Goal: Answer question/provide support: Share knowledge or assist other users

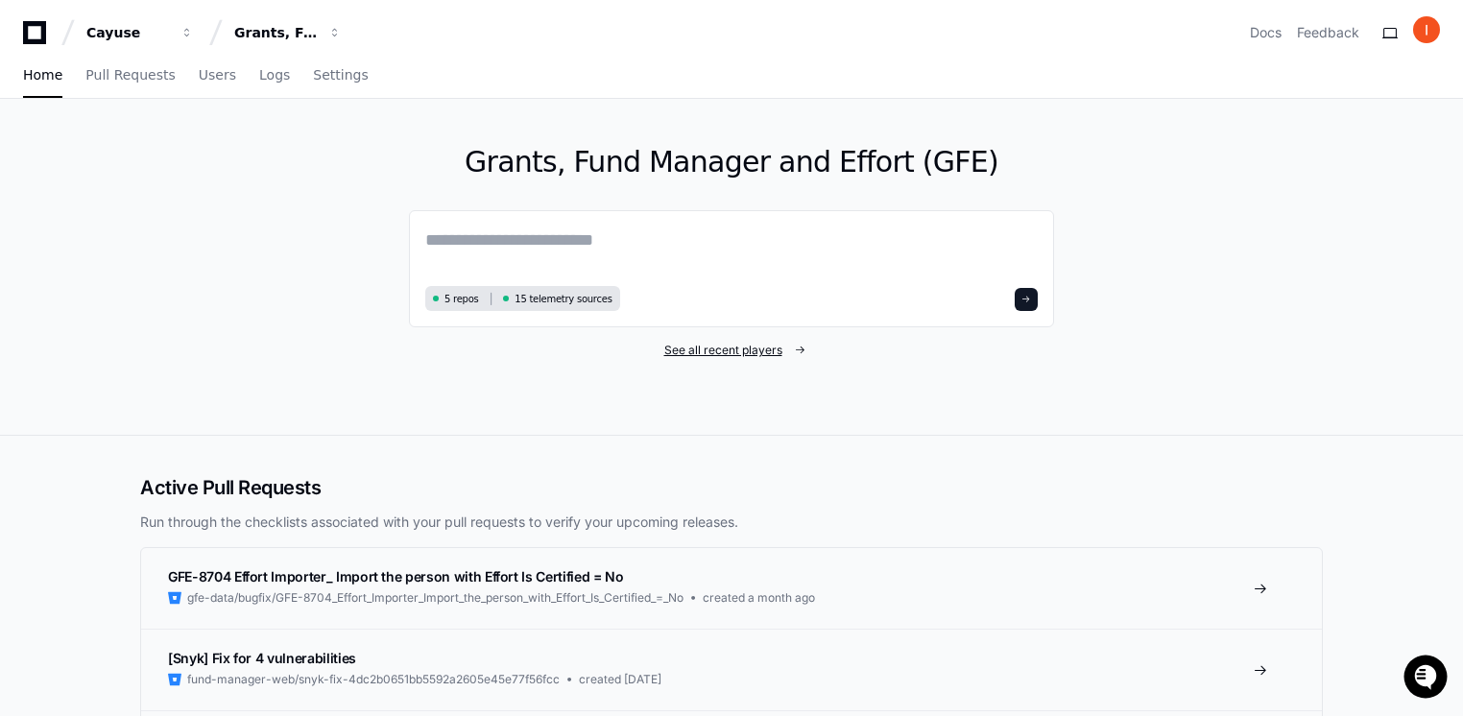
click at [734, 356] on span "See all recent players" at bounding box center [723, 350] width 118 height 15
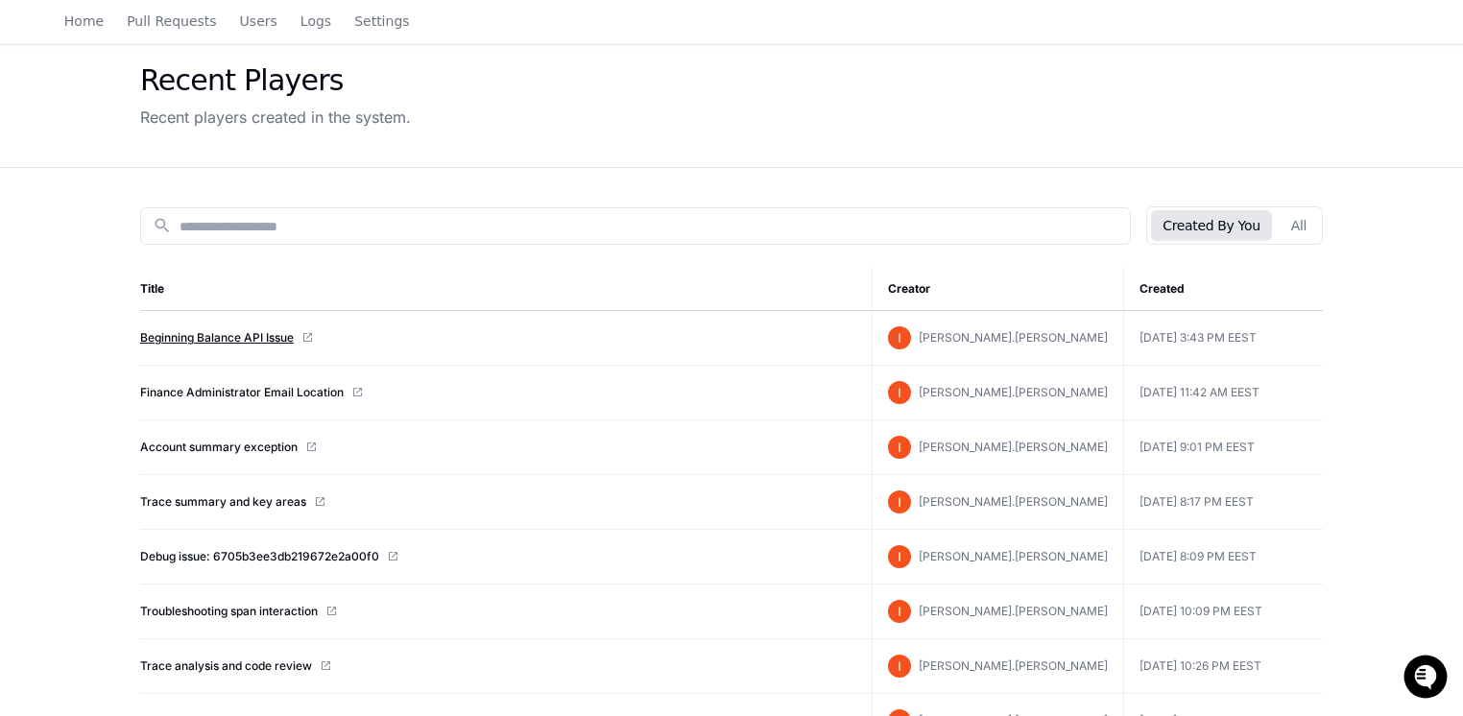
scroll to position [72, 0]
click at [1283, 228] on button "All" at bounding box center [1299, 227] width 38 height 31
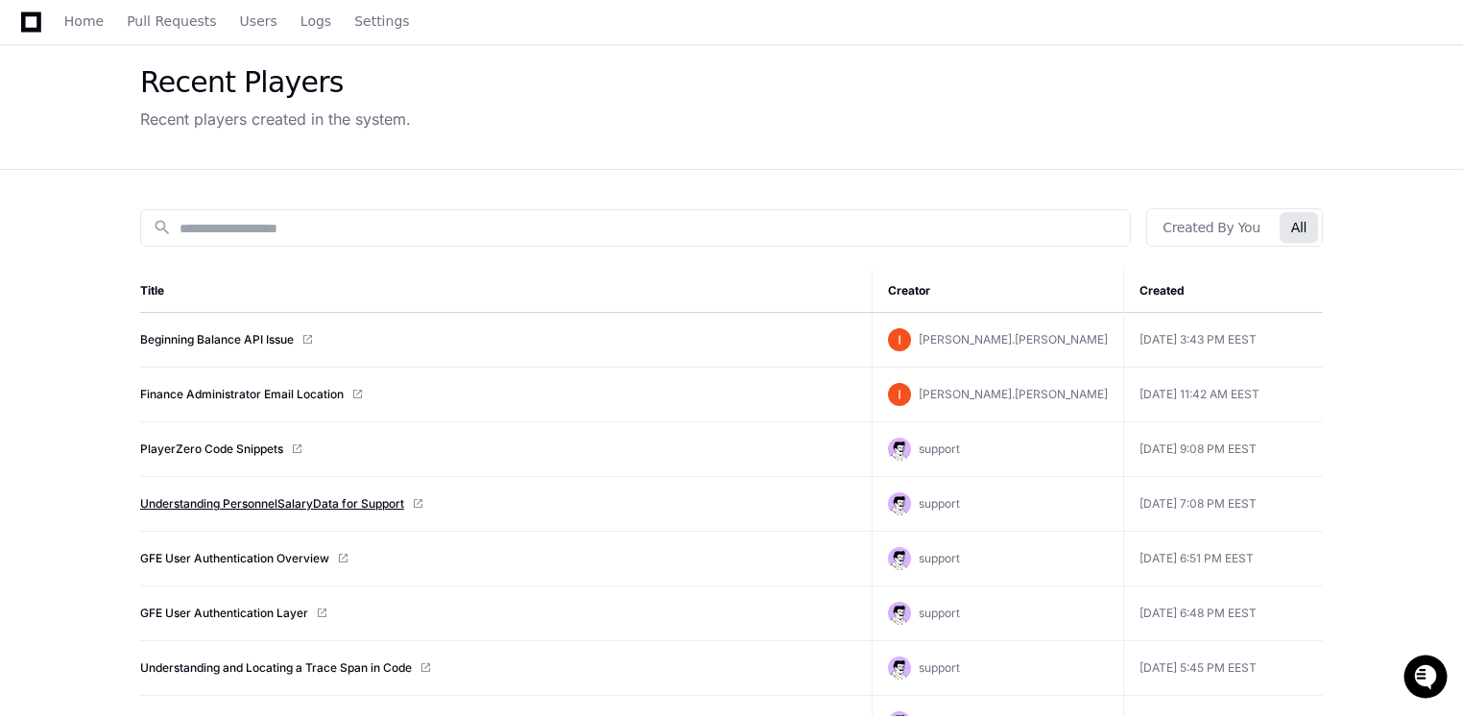
click at [296, 496] on link "Understanding PersonnelSalaryData for Support" at bounding box center [272, 503] width 264 height 15
click at [268, 338] on link "Beginning Balance API Issue" at bounding box center [217, 339] width 154 height 15
click at [589, 342] on div "Beginning Balance API Issue" at bounding box center [498, 339] width 716 height 15
click at [198, 345] on link "Beginning Balance API Issue" at bounding box center [217, 339] width 154 height 15
click at [262, 338] on link "Beginning Balance API Issue" at bounding box center [217, 339] width 154 height 15
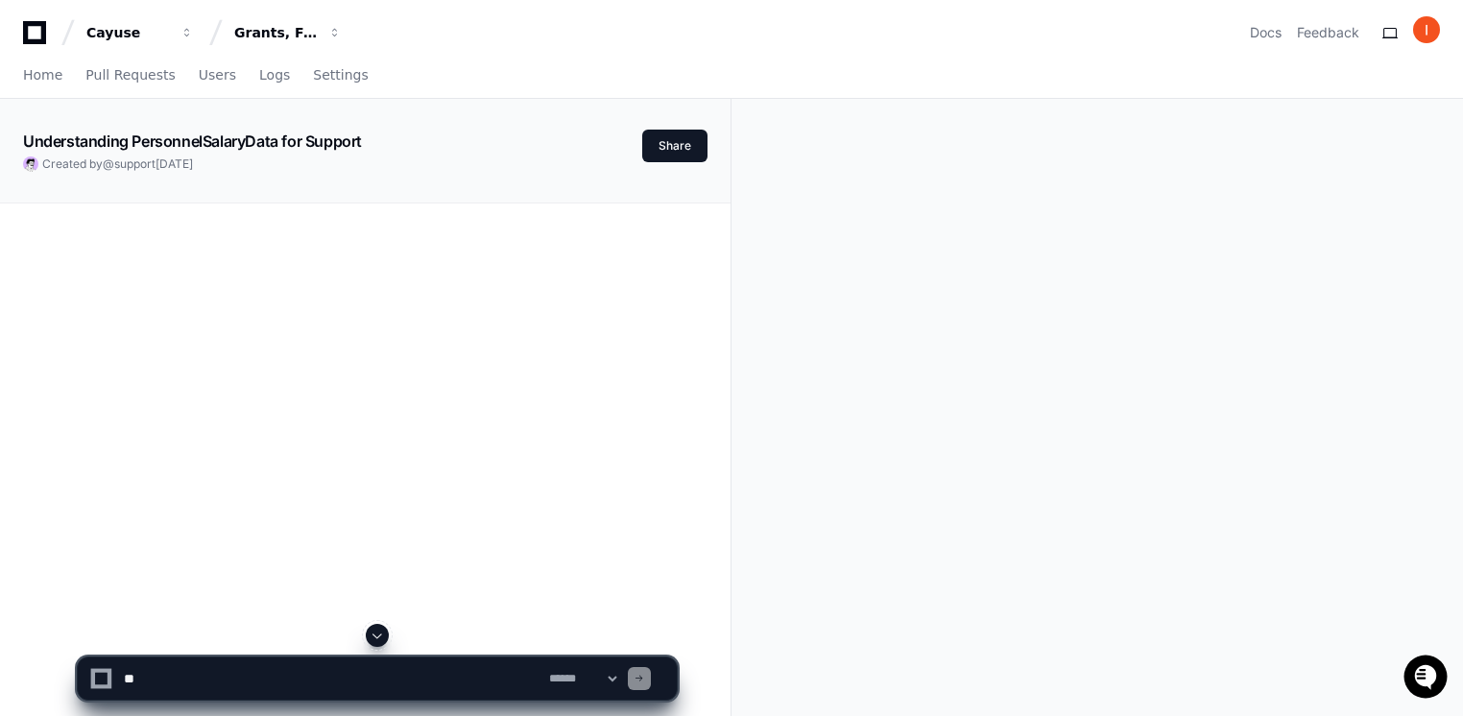
click at [376, 632] on span at bounding box center [377, 635] width 15 height 15
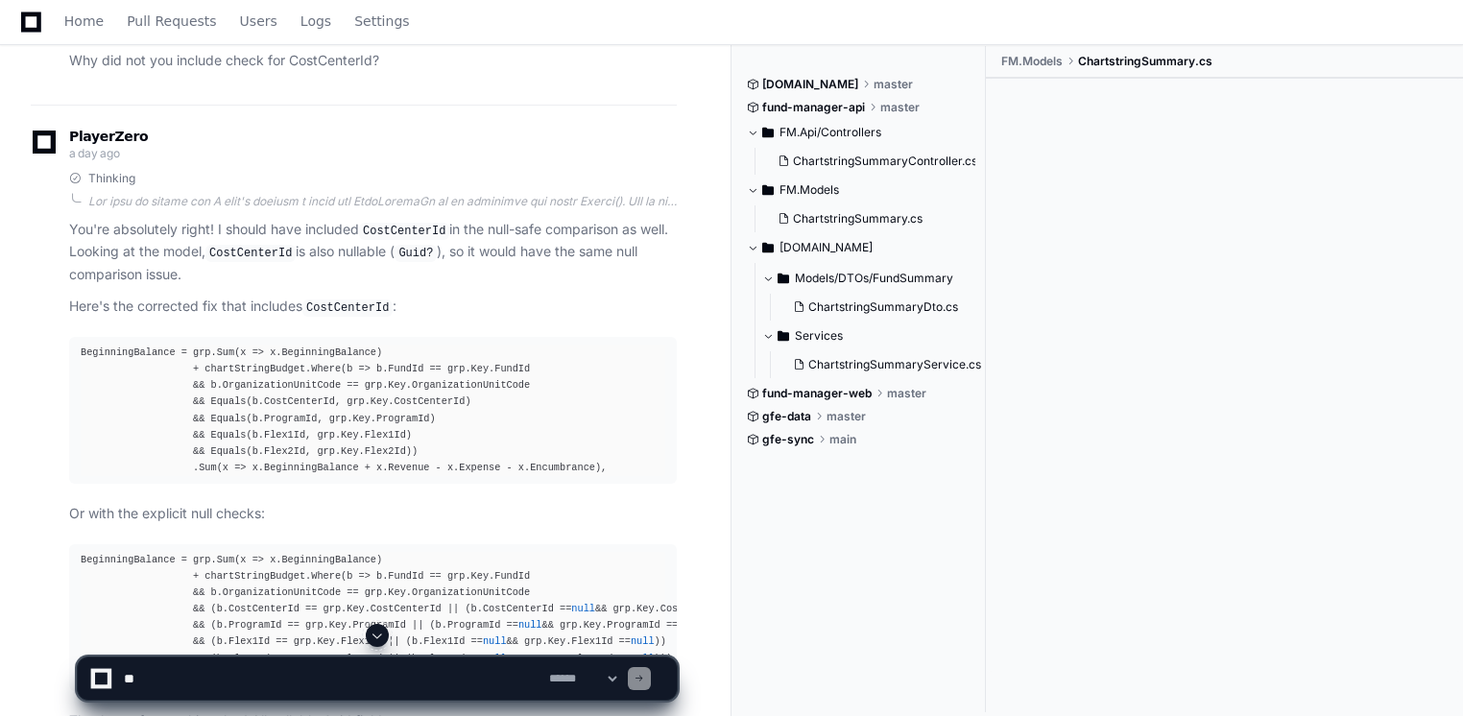
scroll to position [2125, 0]
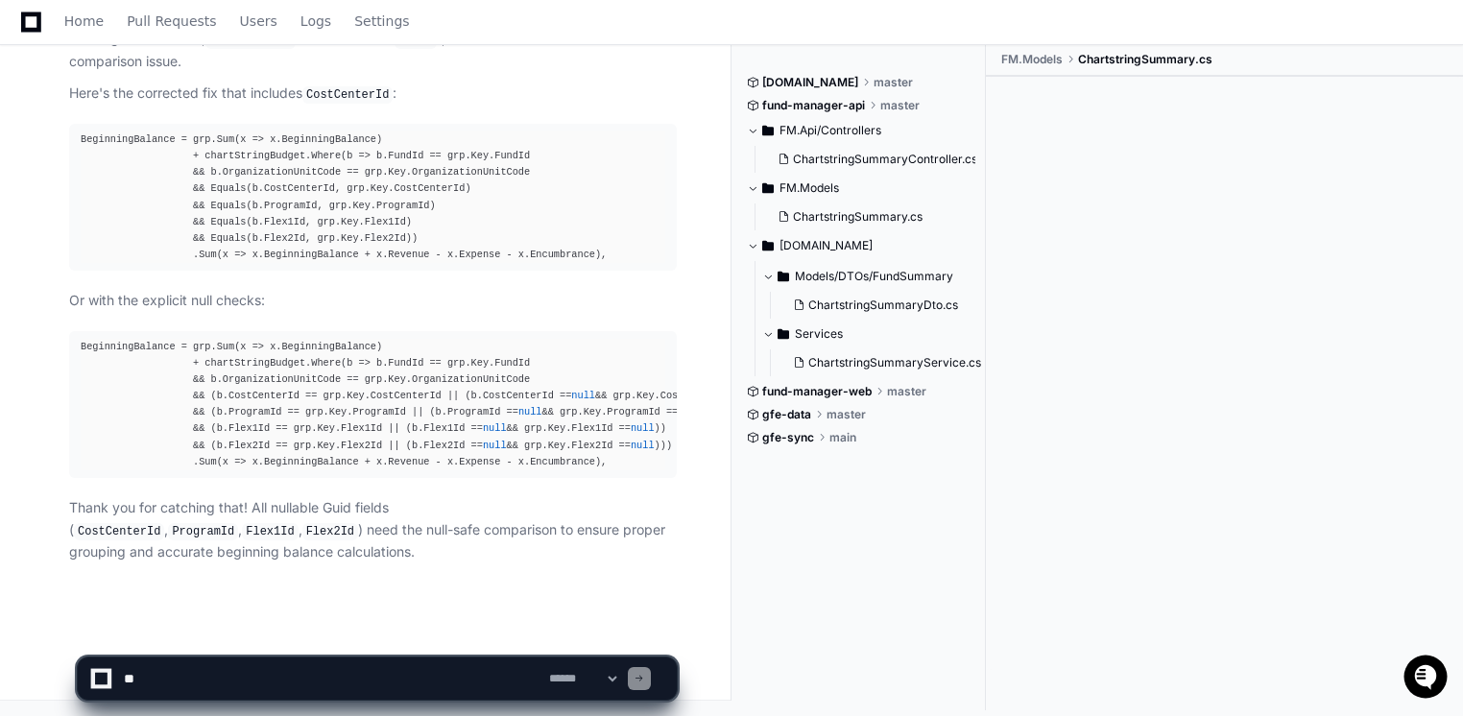
click at [227, 693] on textarea at bounding box center [332, 679] width 425 height 42
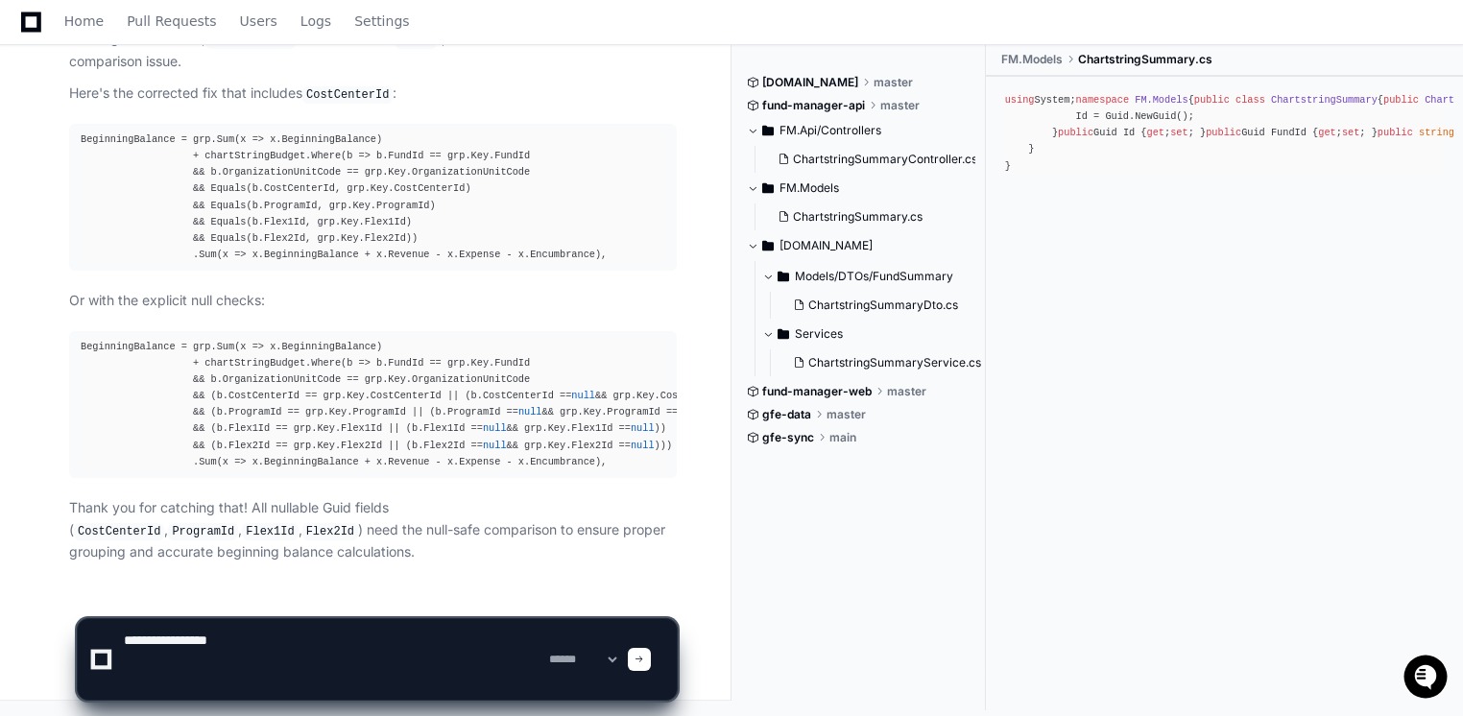
paste textarea "**********"
type textarea "**********"
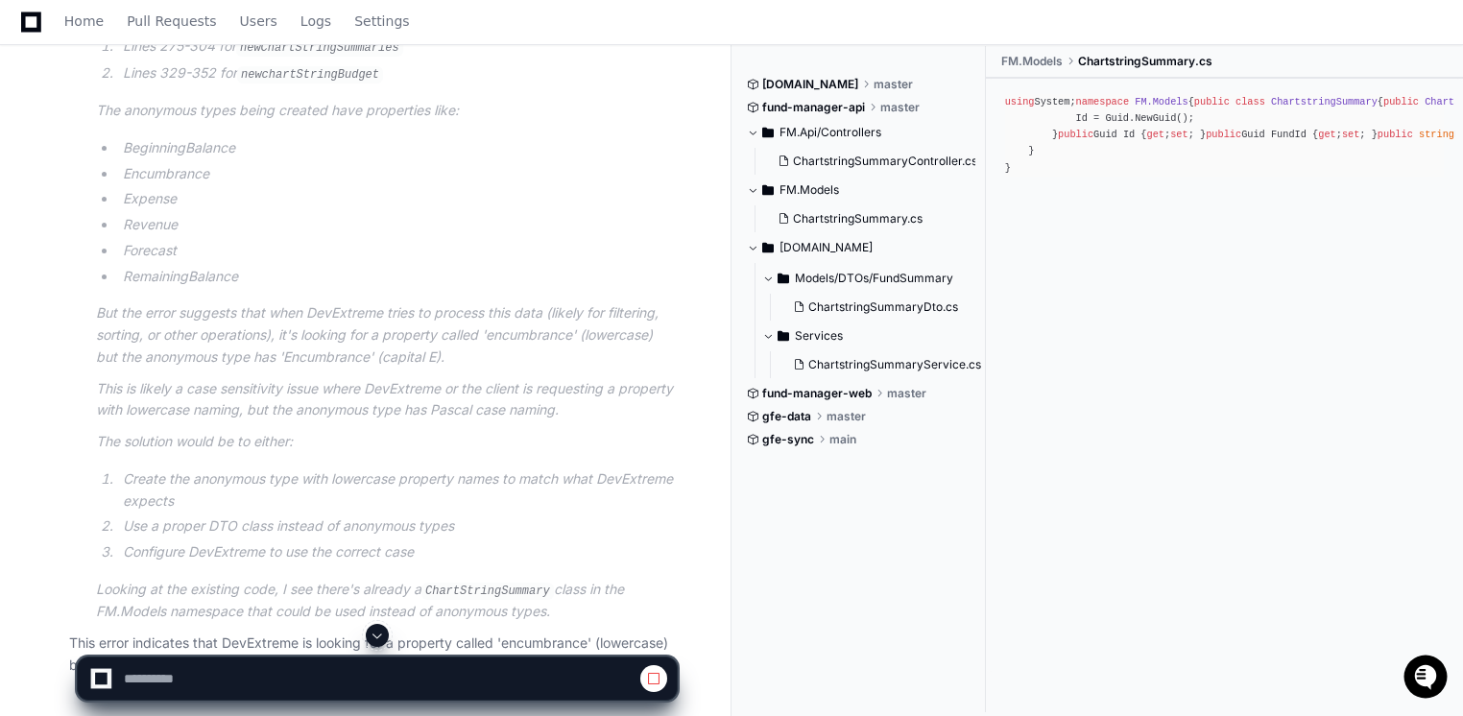
scroll to position [3105, 0]
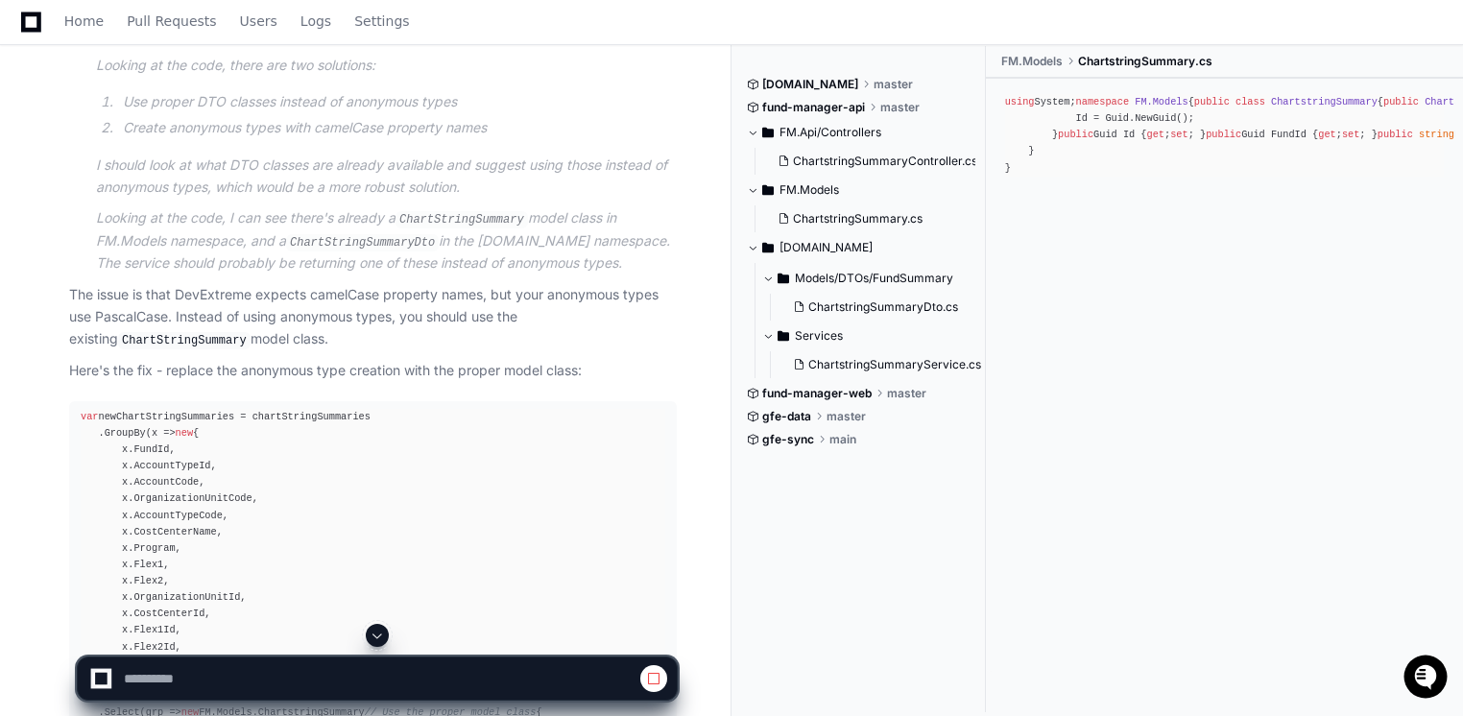
click at [268, 320] on p "The issue is that DevExtreme expects camelCase property names, but your anonymo…" at bounding box center [373, 317] width 608 height 66
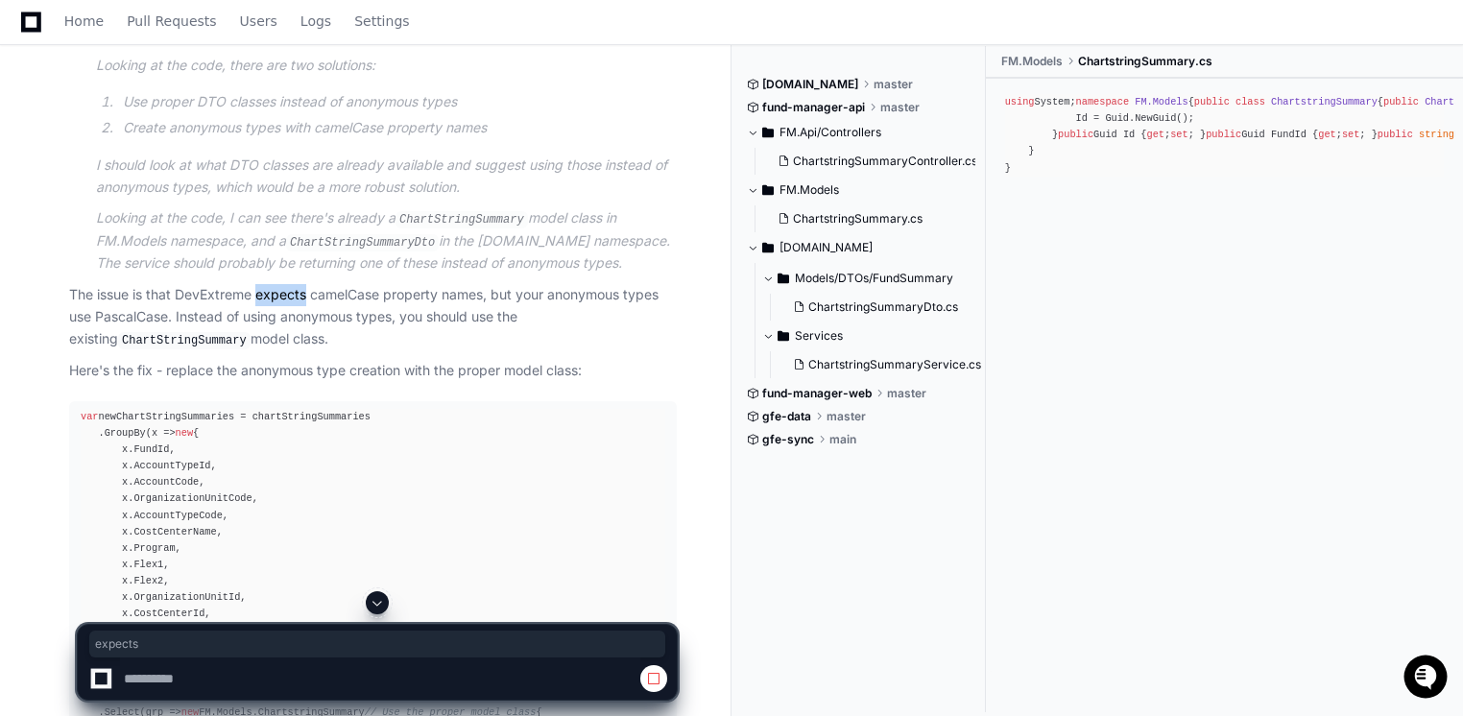
click at [268, 320] on p "The issue is that DevExtreme expects camelCase property names, but your anonymo…" at bounding box center [373, 317] width 608 height 66
drag, startPoint x: 268, startPoint y: 320, endPoint x: 481, endPoint y: 328, distance: 213.3
click at [481, 328] on p "The issue is that DevExtreme expects camelCase property names, but your anonymo…" at bounding box center [373, 317] width 608 height 66
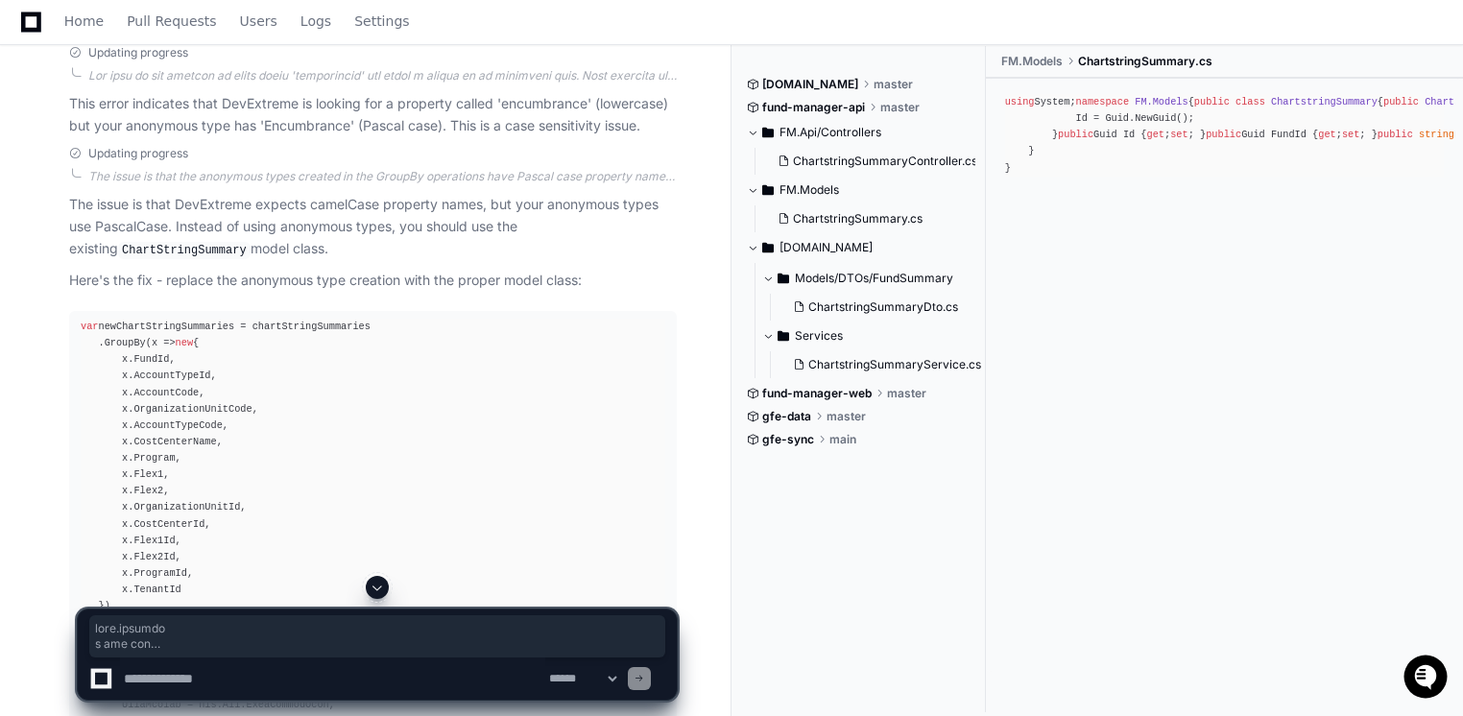
scroll to position [2902, 0]
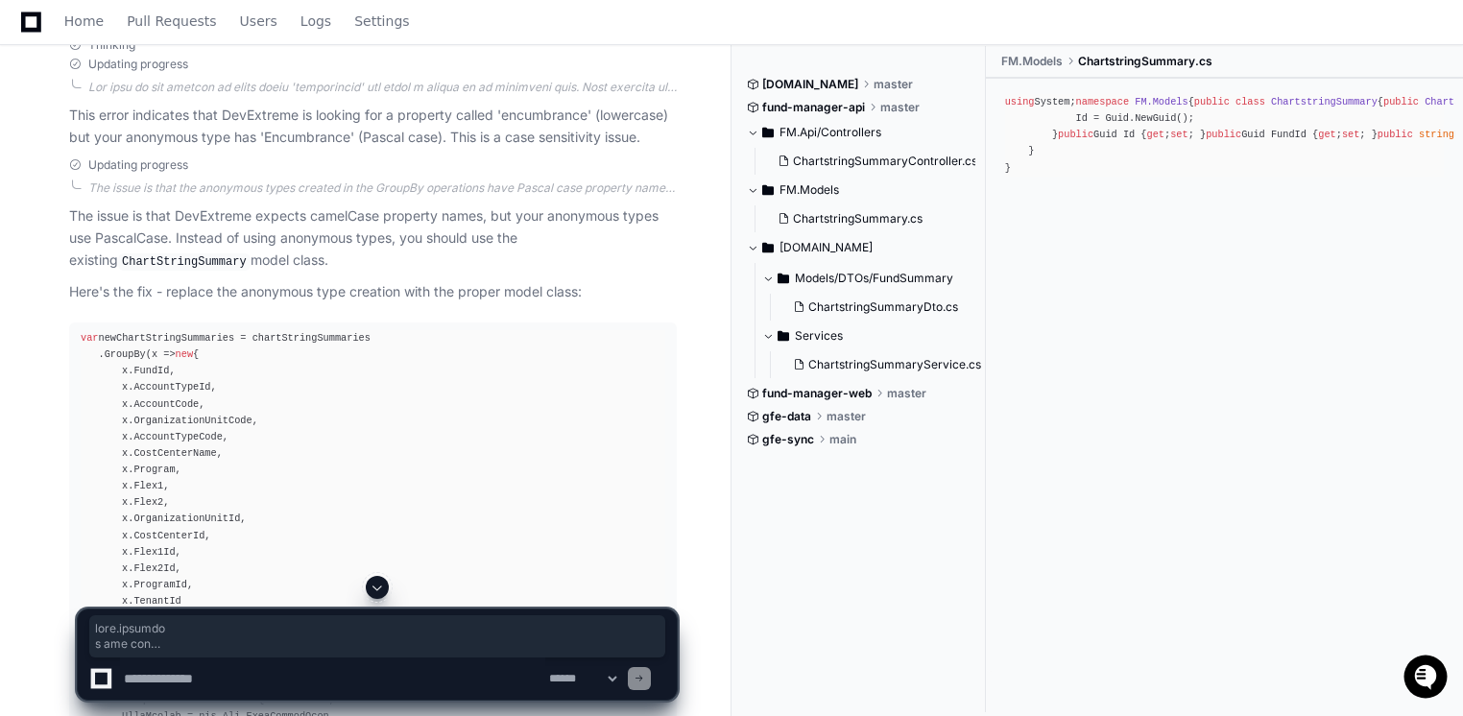
drag, startPoint x: 481, startPoint y: 328, endPoint x: 414, endPoint y: 267, distance: 91.0
click at [414, 267] on p "The issue is that DevExtreme expects camelCase property names, but your anonymo…" at bounding box center [373, 238] width 608 height 66
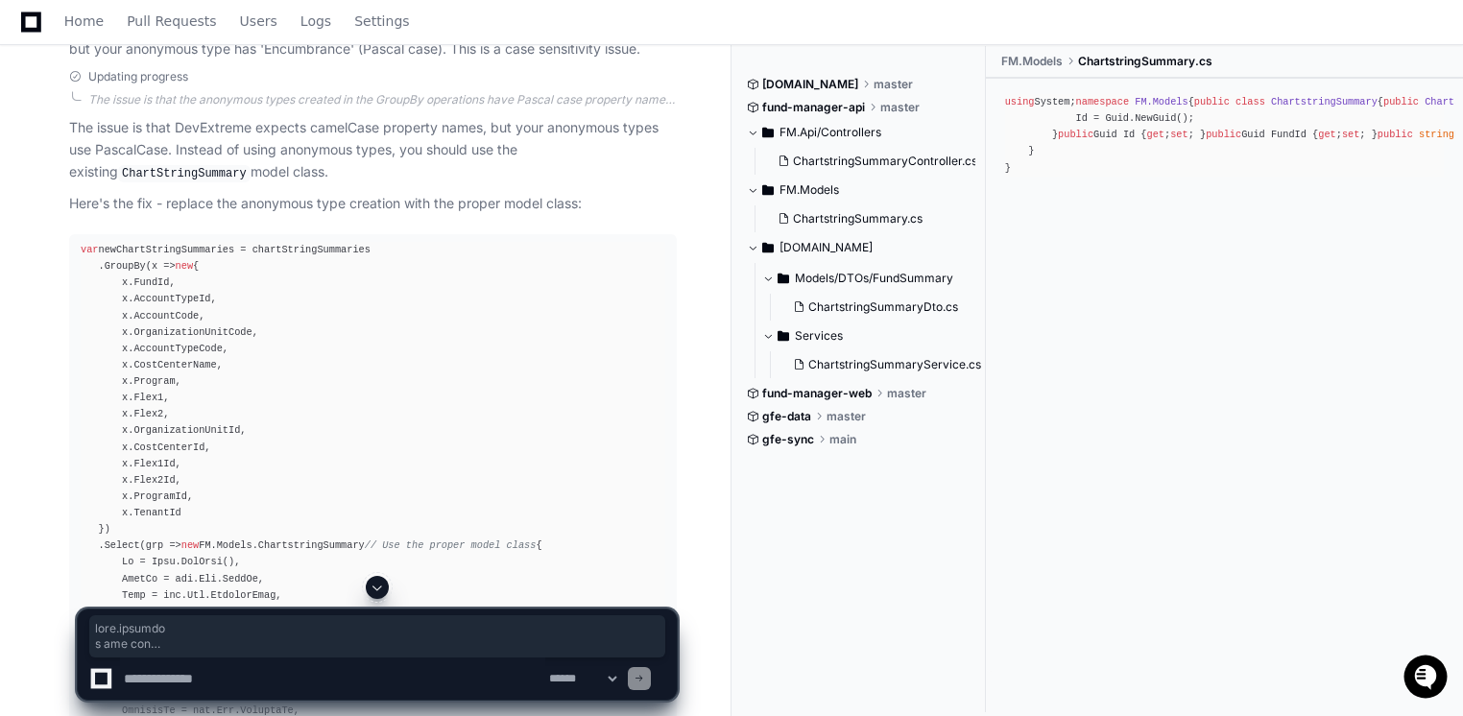
scroll to position [2993, 0]
click at [304, 334] on div "var newChartStringSummaries = chartStringSummaries .GroupBy(x => new { x.FundId…" at bounding box center [373, 683] width 585 height 888
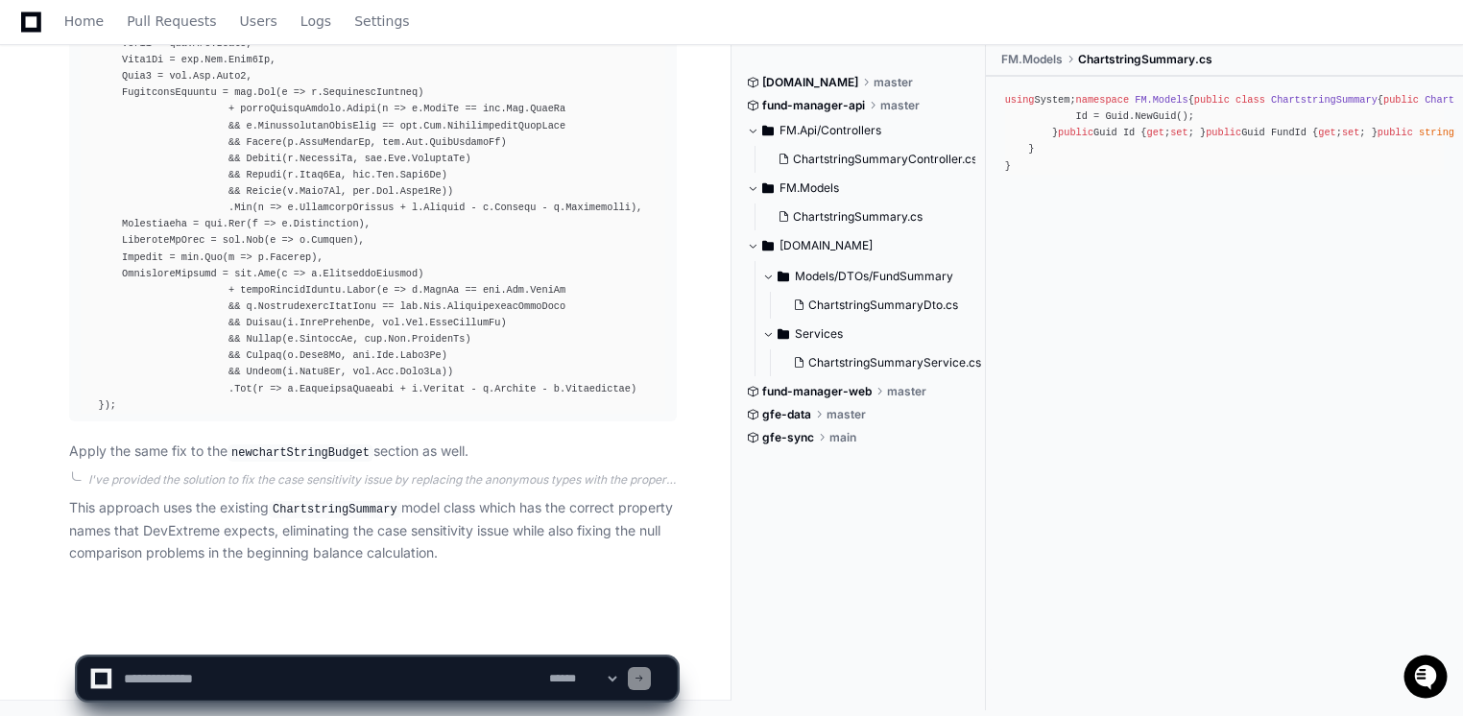
scroll to position [3762, 0]
click at [232, 676] on textarea at bounding box center [332, 679] width 425 height 42
click at [292, 454] on code "newchartStringBudget" at bounding box center [300, 452] width 146 height 17
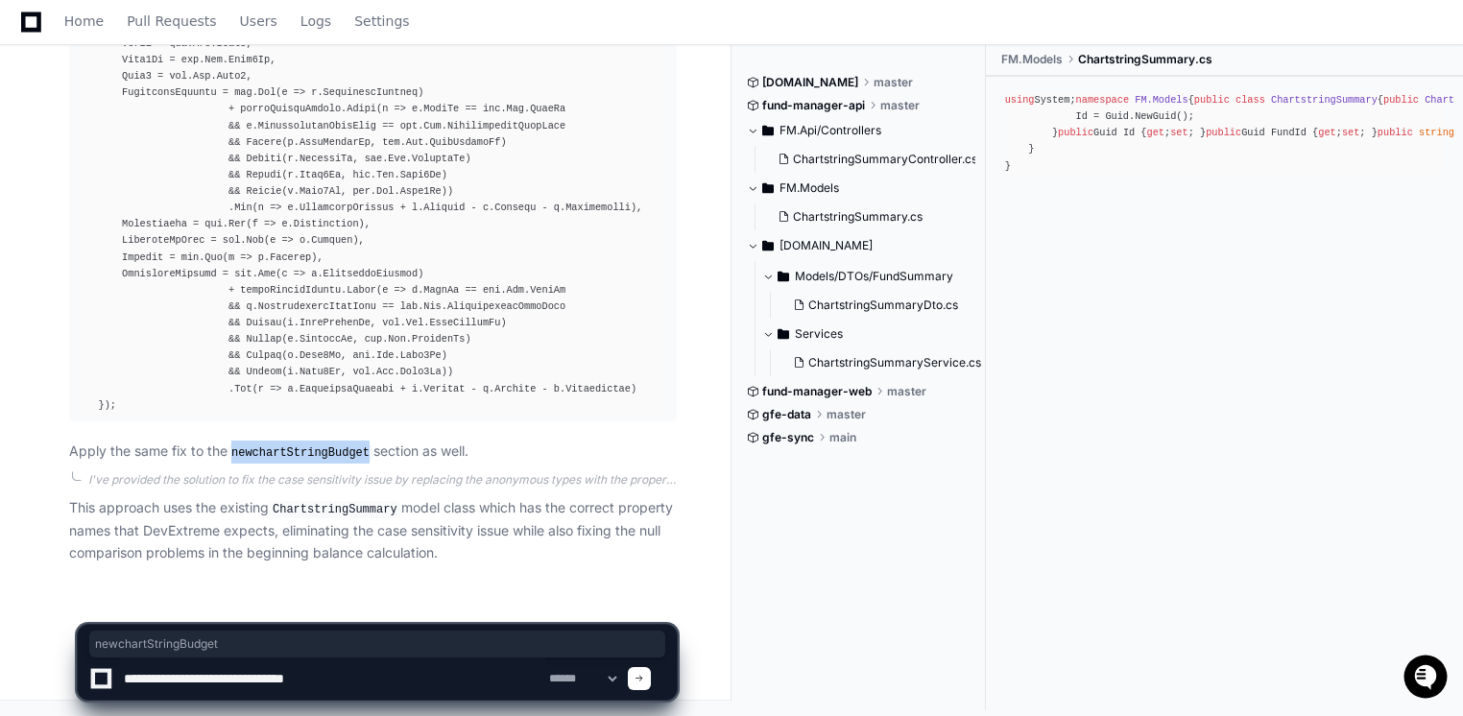
copy code "newchartStringBudget"
click at [330, 685] on textarea at bounding box center [332, 679] width 425 height 42
paste textarea "**********"
click at [330, 685] on textarea at bounding box center [332, 679] width 425 height 42
type textarea "**********"
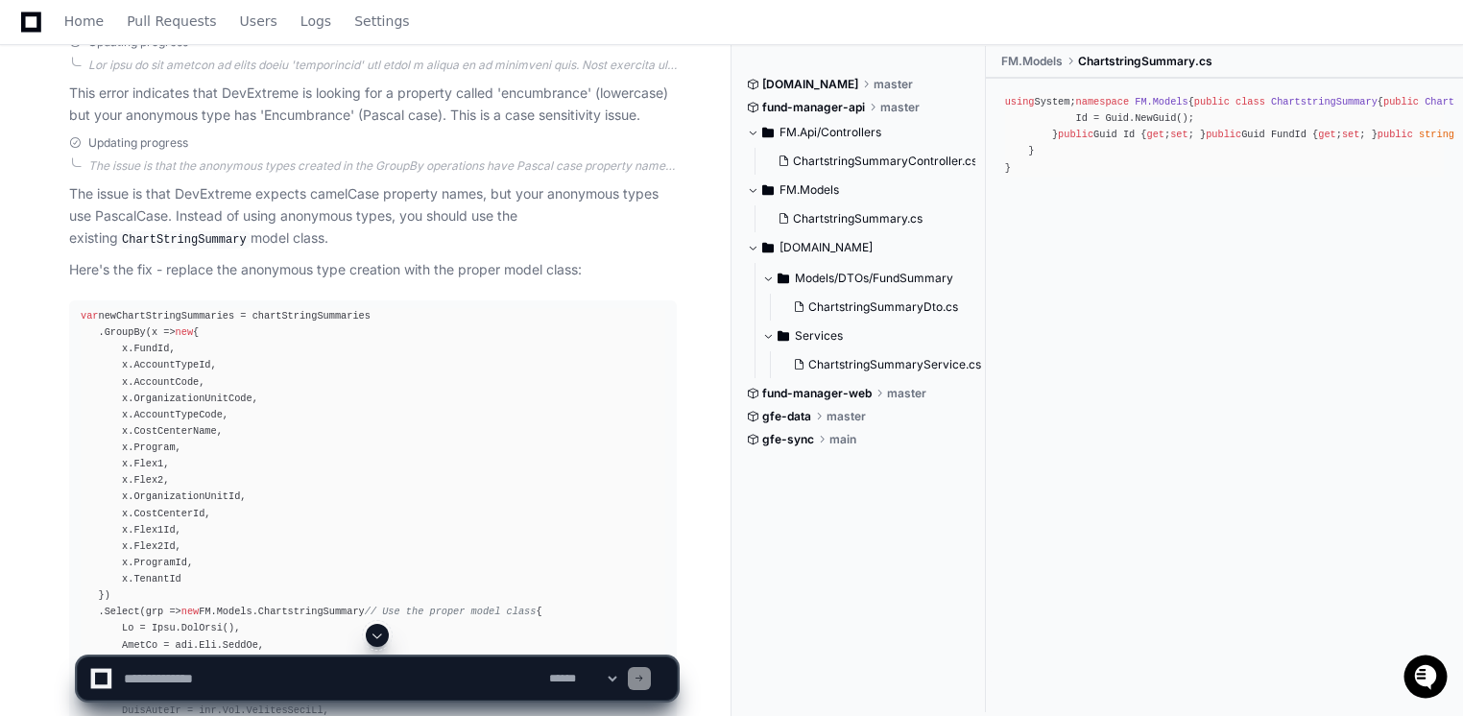
scroll to position [2919, 0]
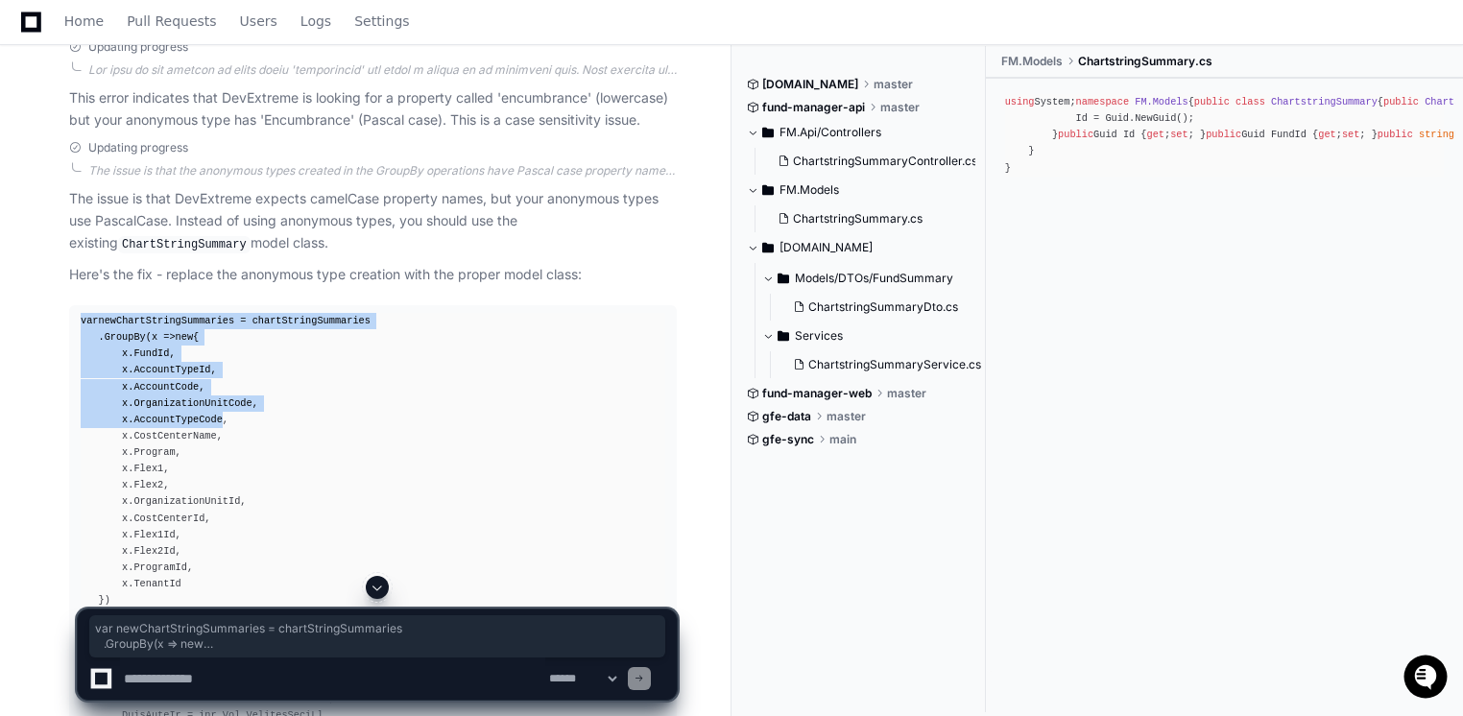
drag, startPoint x: 79, startPoint y: 342, endPoint x: 189, endPoint y: 457, distance: 159.5
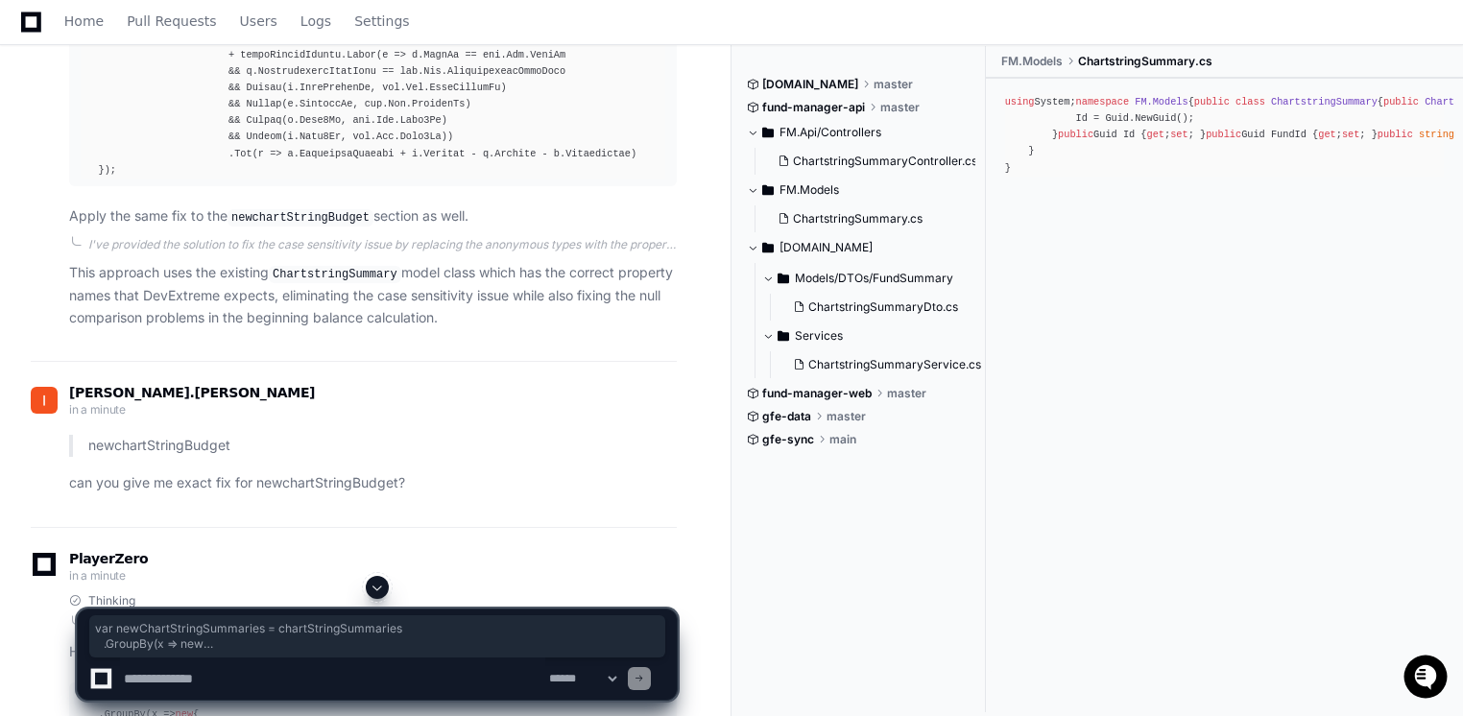
scroll to position [3943, 0]
copy div "var newChartStringSummaries = chartStringSummaries .GroupBy(x => new { x.FundId…"
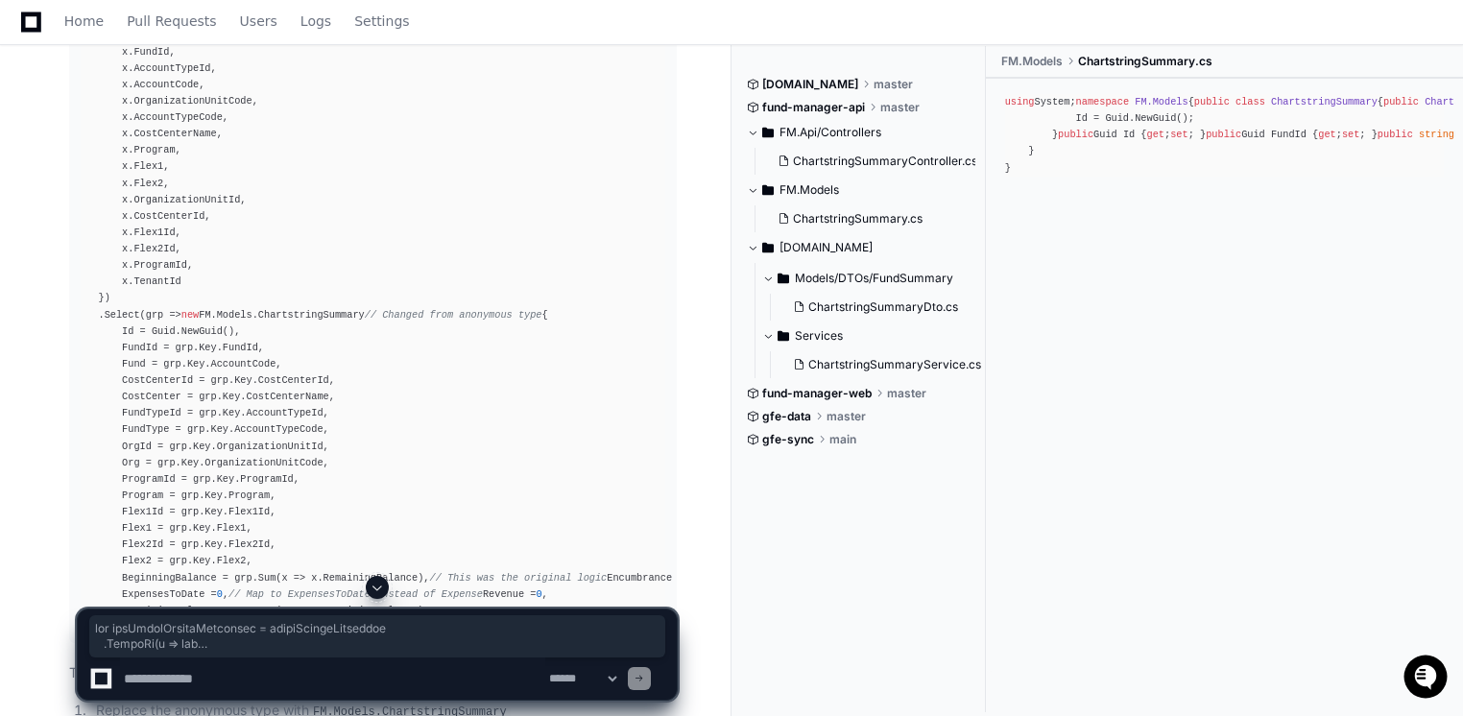
scroll to position [4618, 0]
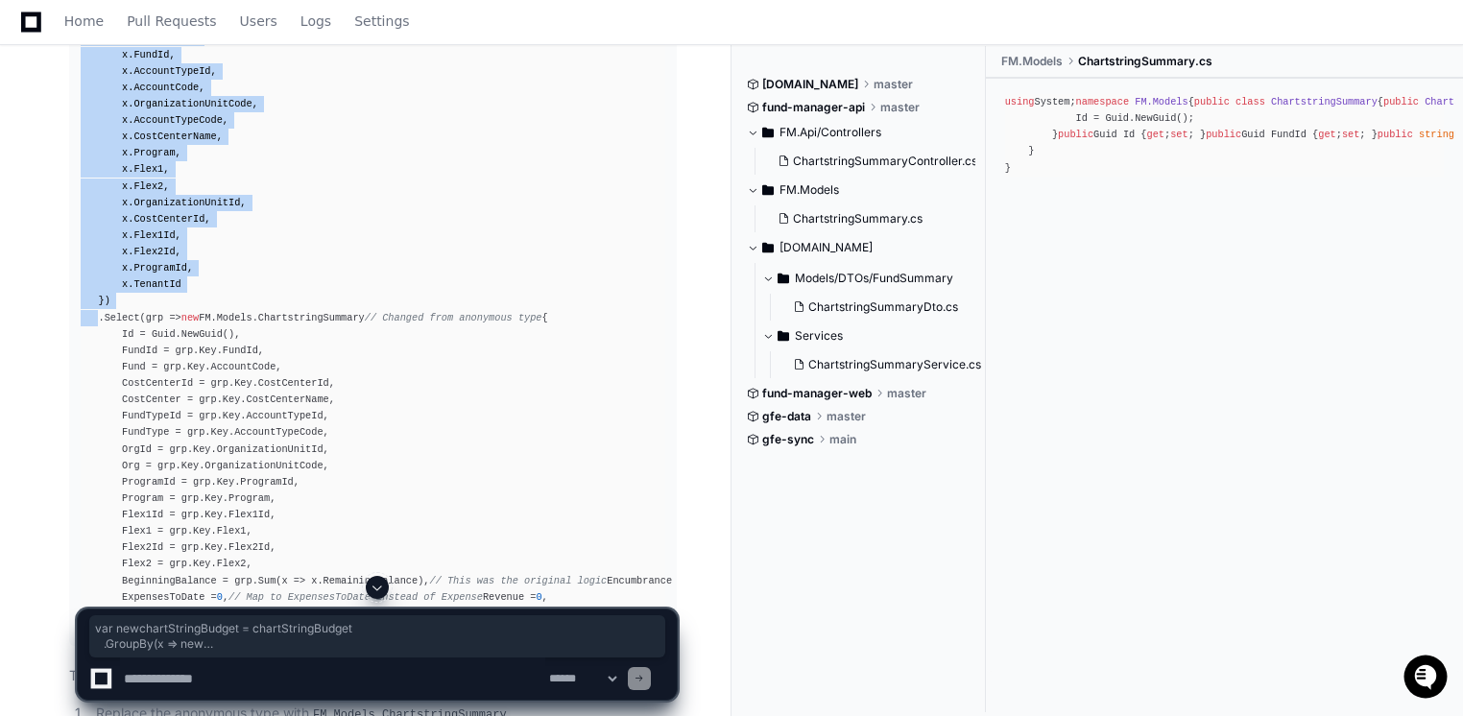
drag, startPoint x: 78, startPoint y: 75, endPoint x: 161, endPoint y: 372, distance: 309.1
click at [161, 372] on pre "var newchartStringBudget = chartStringBudget .GroupBy(x => new { x.FundId, x.Ac…" at bounding box center [373, 326] width 608 height 640
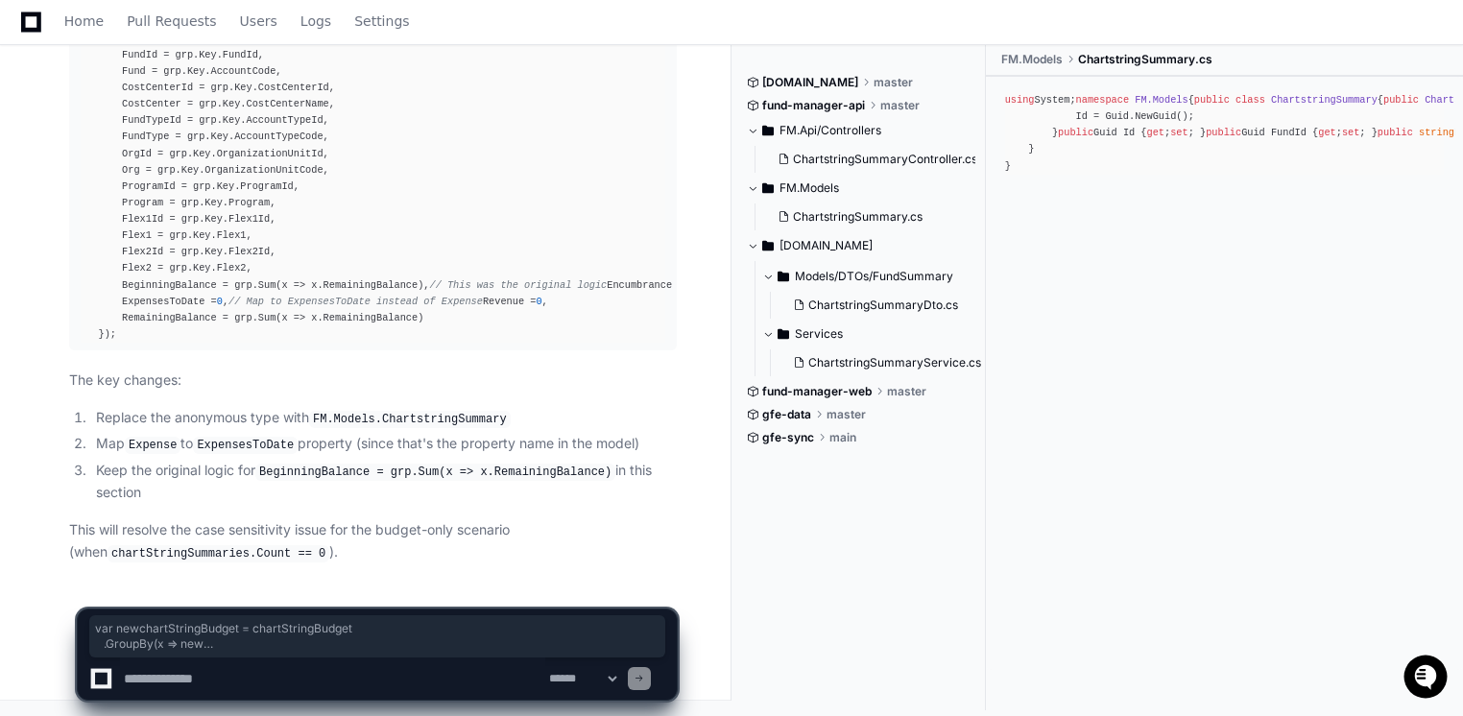
scroll to position [5032, 0]
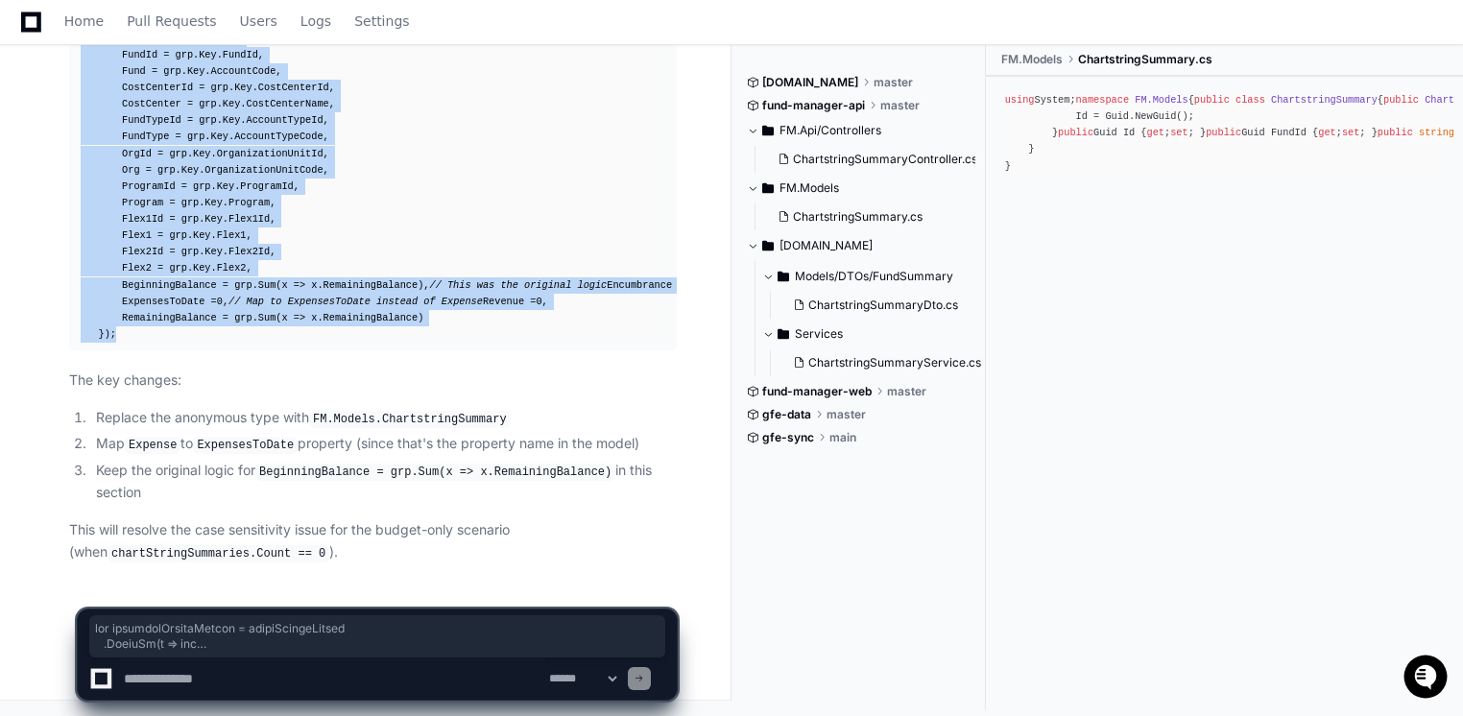
drag, startPoint x: 161, startPoint y: 372, endPoint x: 119, endPoint y: 334, distance: 57.1
click at [119, 334] on div "var newchartStringBudget = chartStringBudget .GroupBy(x => new { x.FundId, x.Ac…" at bounding box center [373, 30] width 585 height 625
copy div "var newchartStringBudget = chartStringBudget .GroupBy(x => new { x.FundId, x.Ac…"
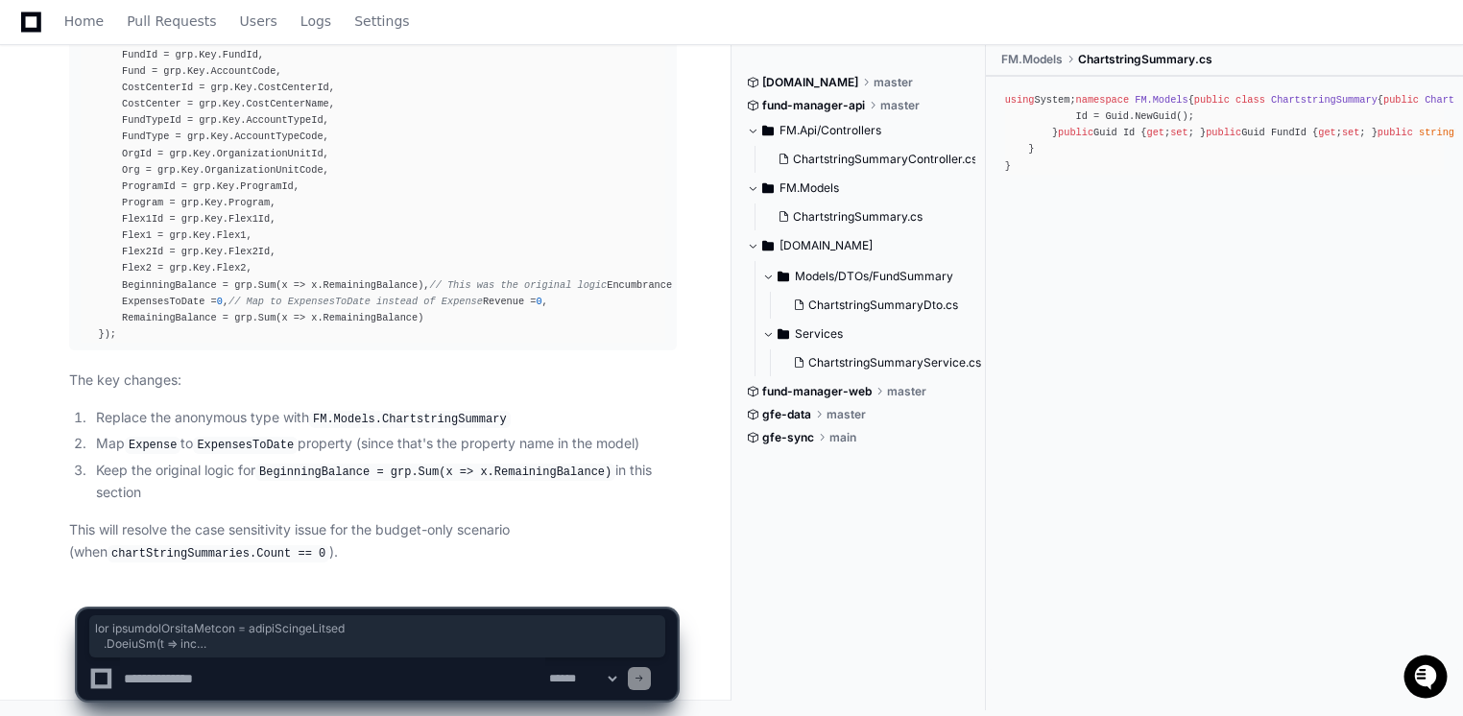
click at [210, 693] on textarea at bounding box center [332, 679] width 425 height 42
click at [348, 358] on article "Here's the exact fix for the newchartStringBudget section: var newchartStringBu…" at bounding box center [373, 116] width 608 height 895
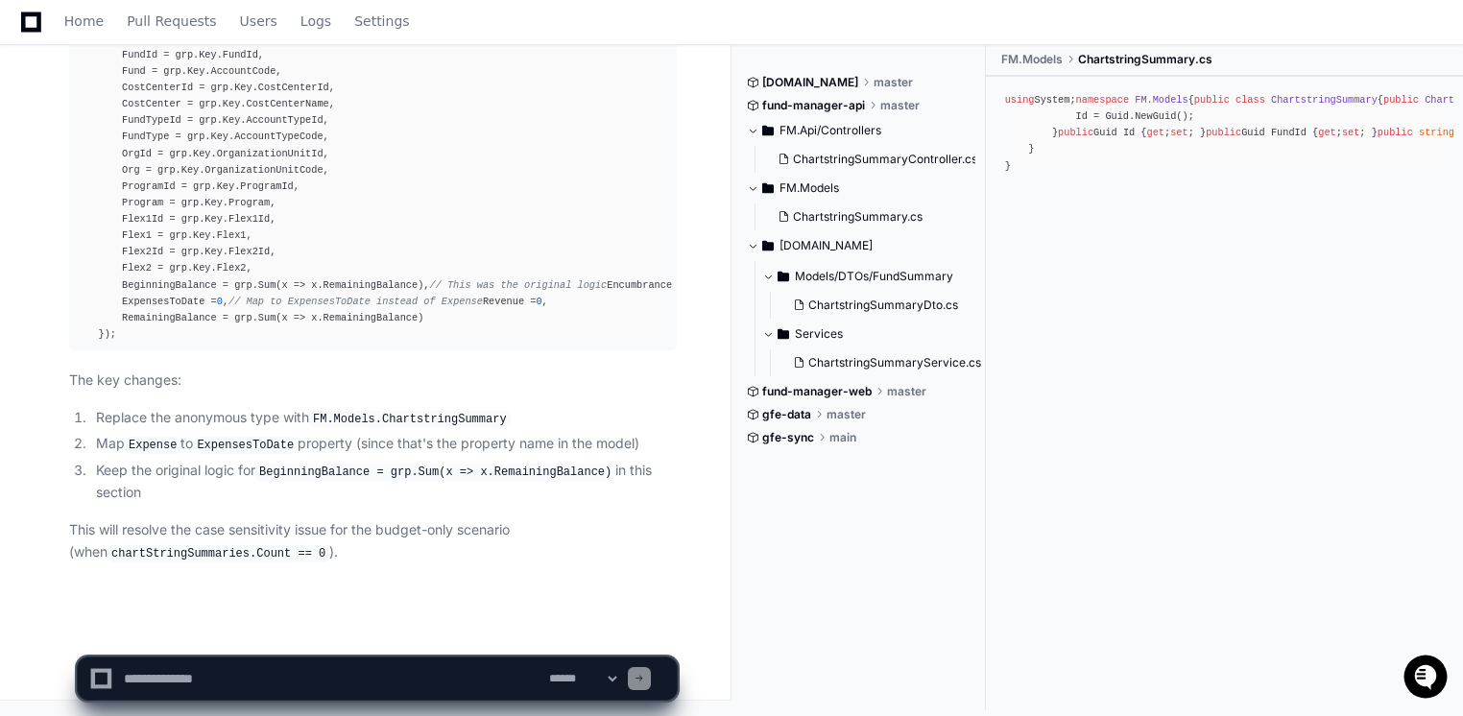
click at [250, 685] on textarea at bounding box center [332, 679] width 425 height 42
paste textarea "**********"
type textarea "**********"
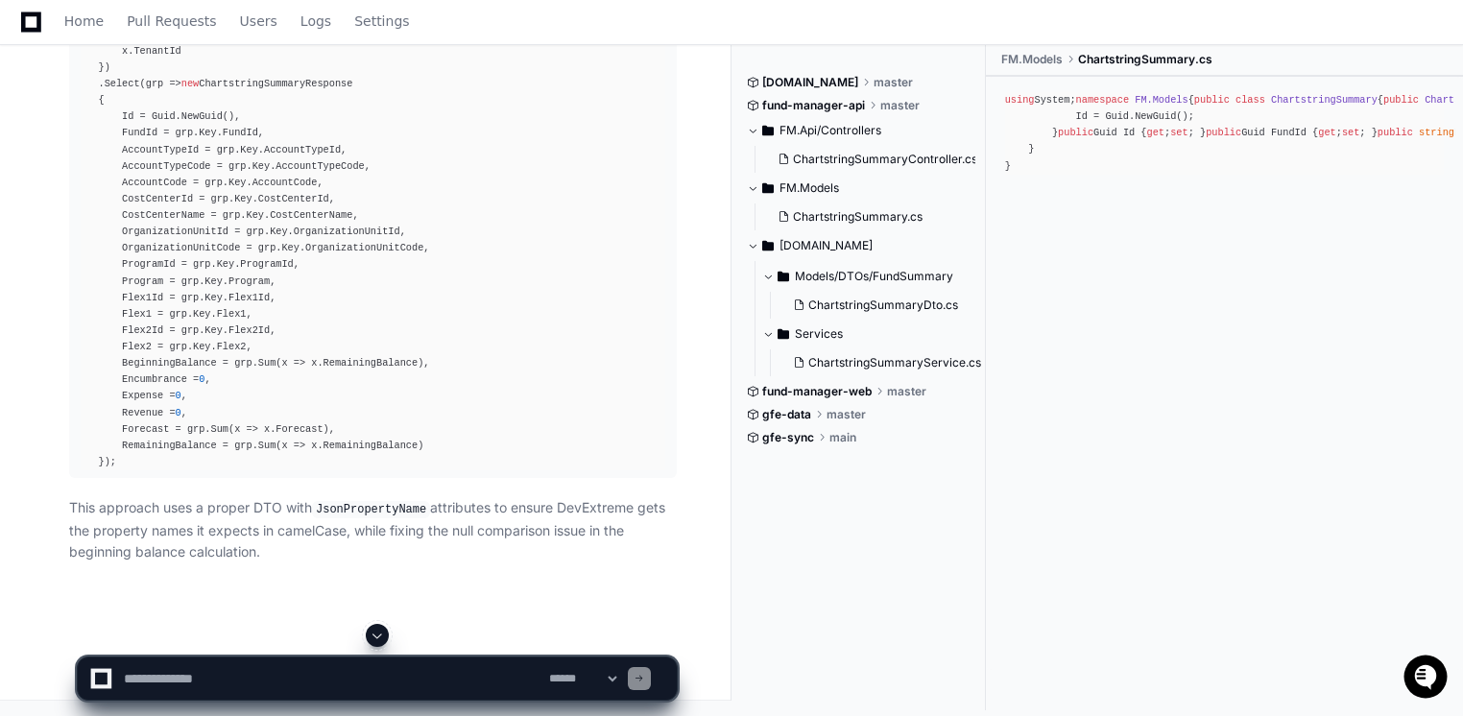
scroll to position [8094, 0]
click at [191, 677] on textarea at bounding box center [332, 679] width 425 height 42
type textarea "**********"
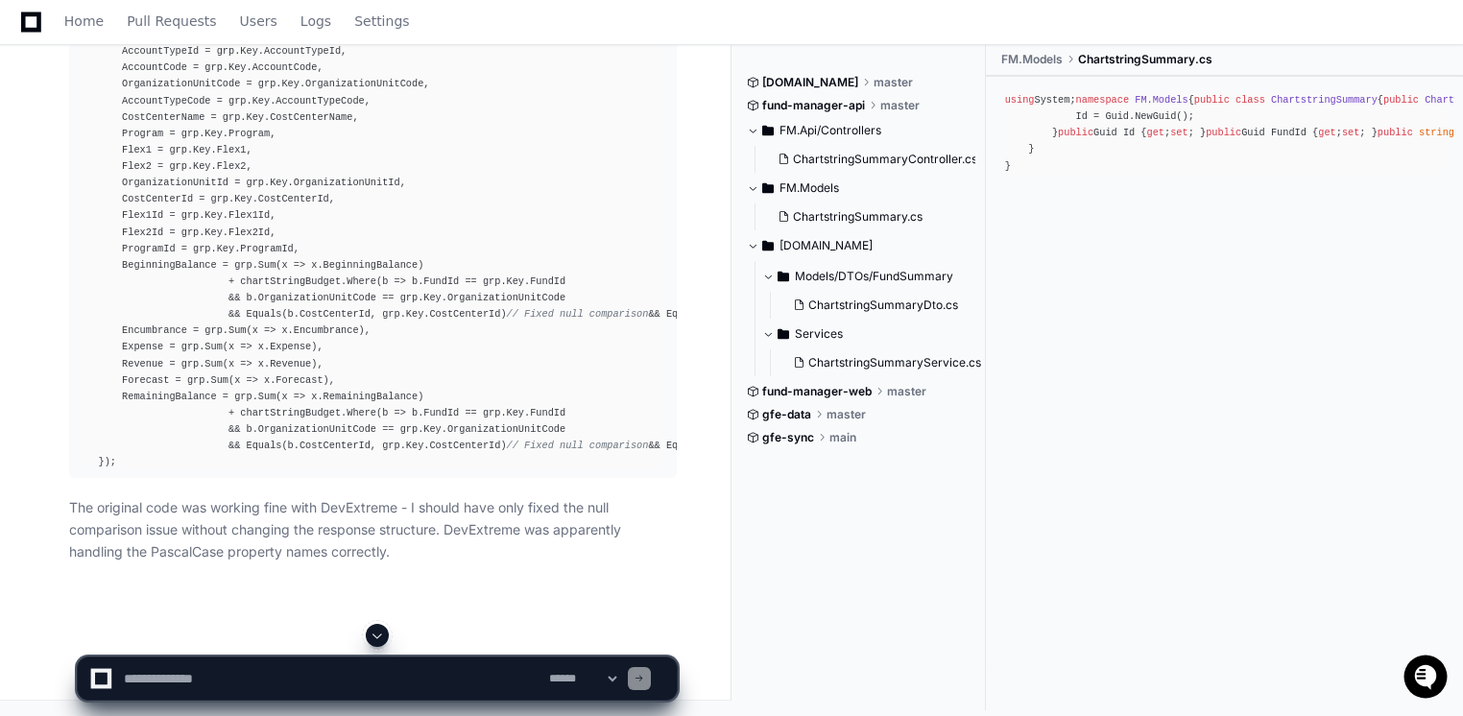
scroll to position [9481, 0]
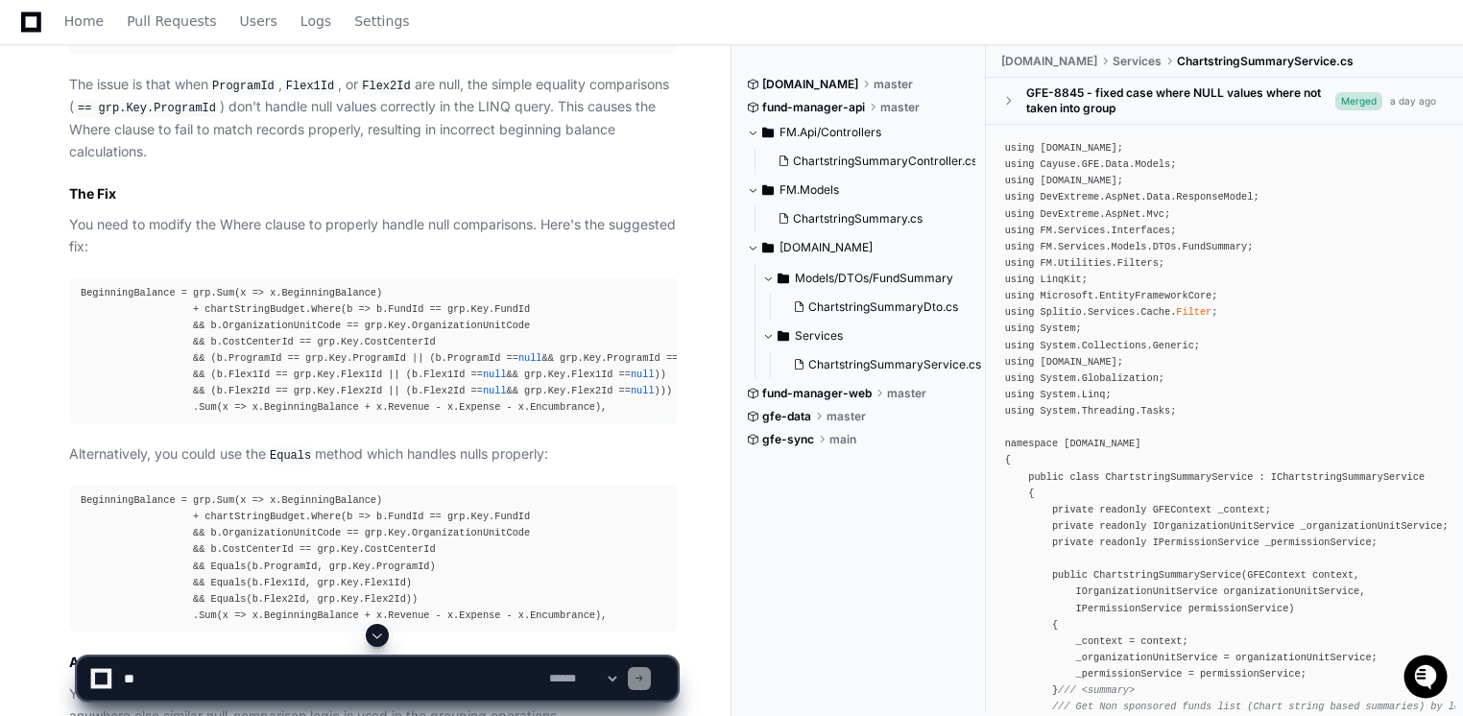
scroll to position [1012, 0]
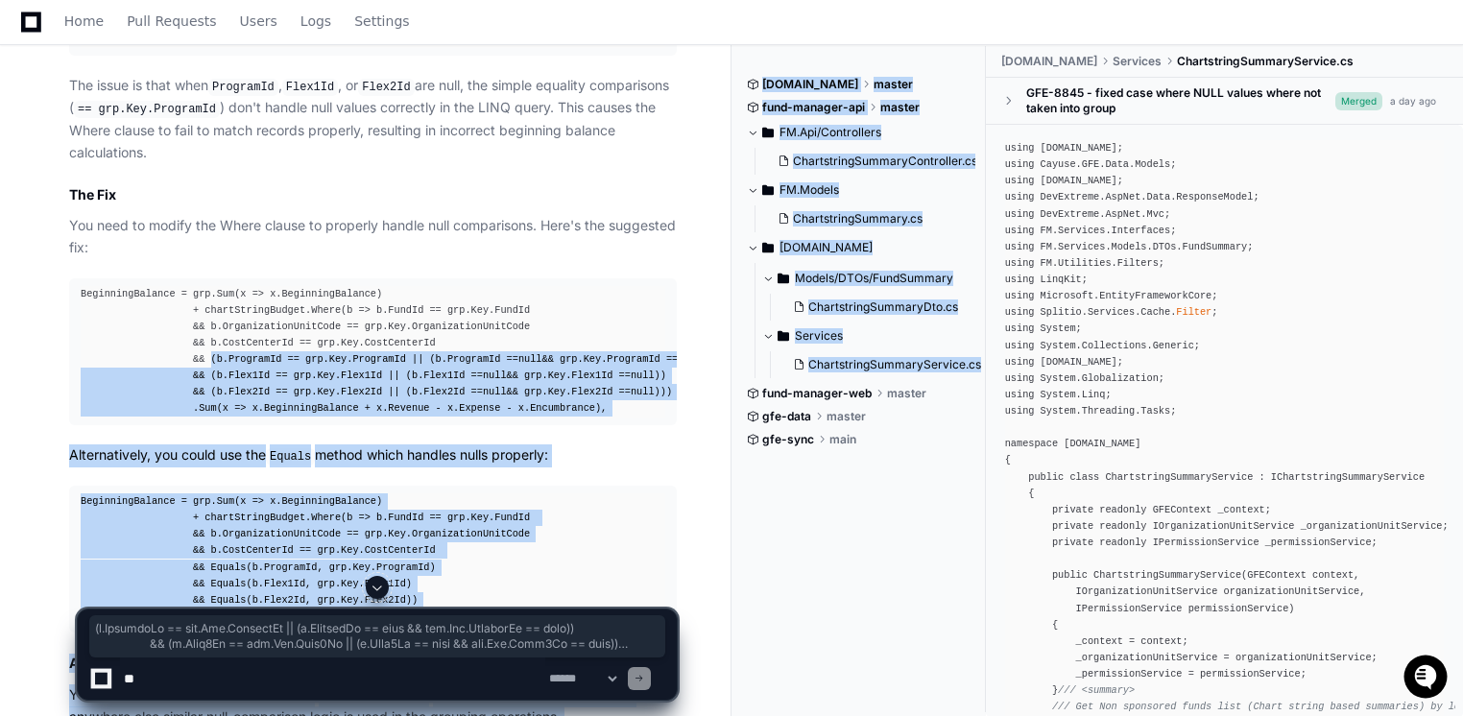
drag, startPoint x: 198, startPoint y: 388, endPoint x: 764, endPoint y: 395, distance: 566.4
drag, startPoint x: 764, startPoint y: 395, endPoint x: 676, endPoint y: 390, distance: 88.5
click at [665, 390] on div "BeginningBalance = grp.Sum(x => x.BeginningBalance) + chartStringBudget.Where(b…" at bounding box center [373, 352] width 585 height 132
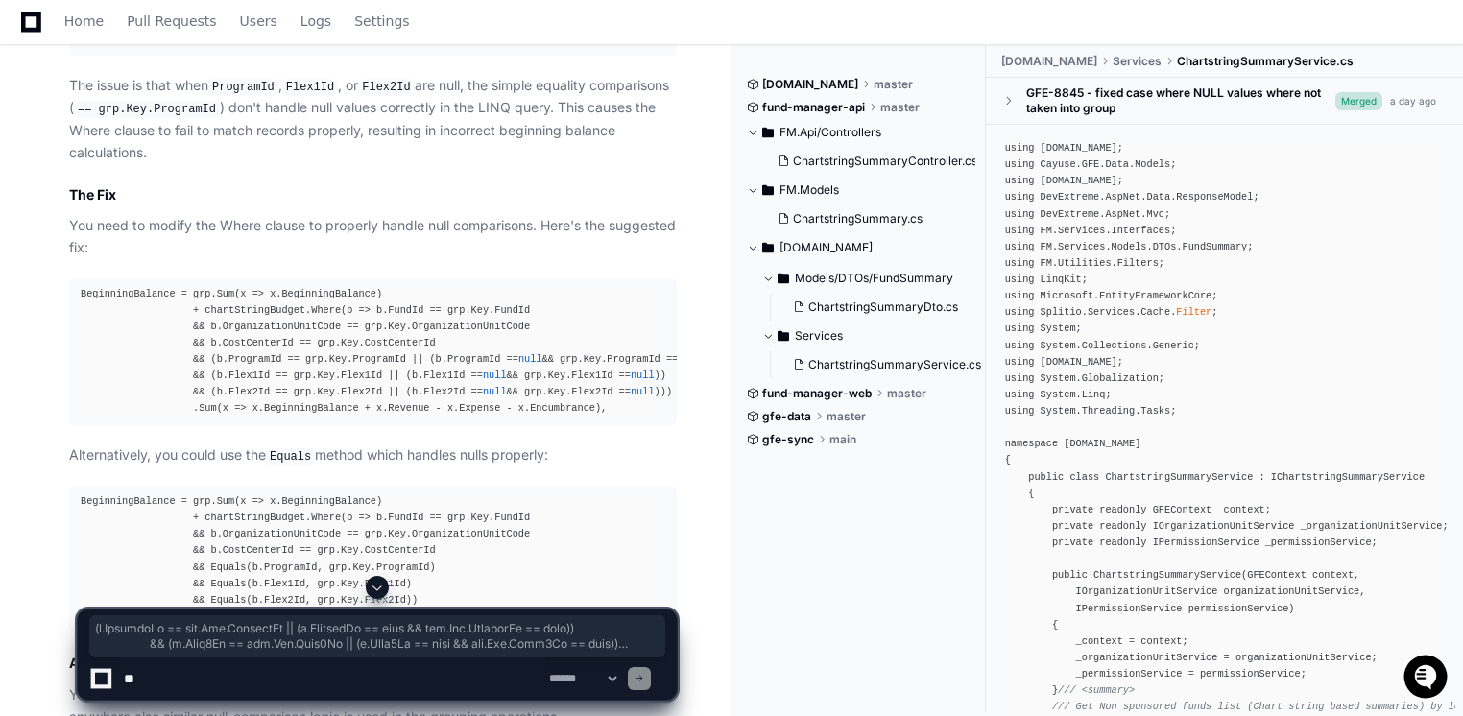
click at [665, 390] on div "BeginningBalance = grp.Sum(x => x.BeginningBalance) + chartStringBudget.Where(b…" at bounding box center [373, 352] width 585 height 132
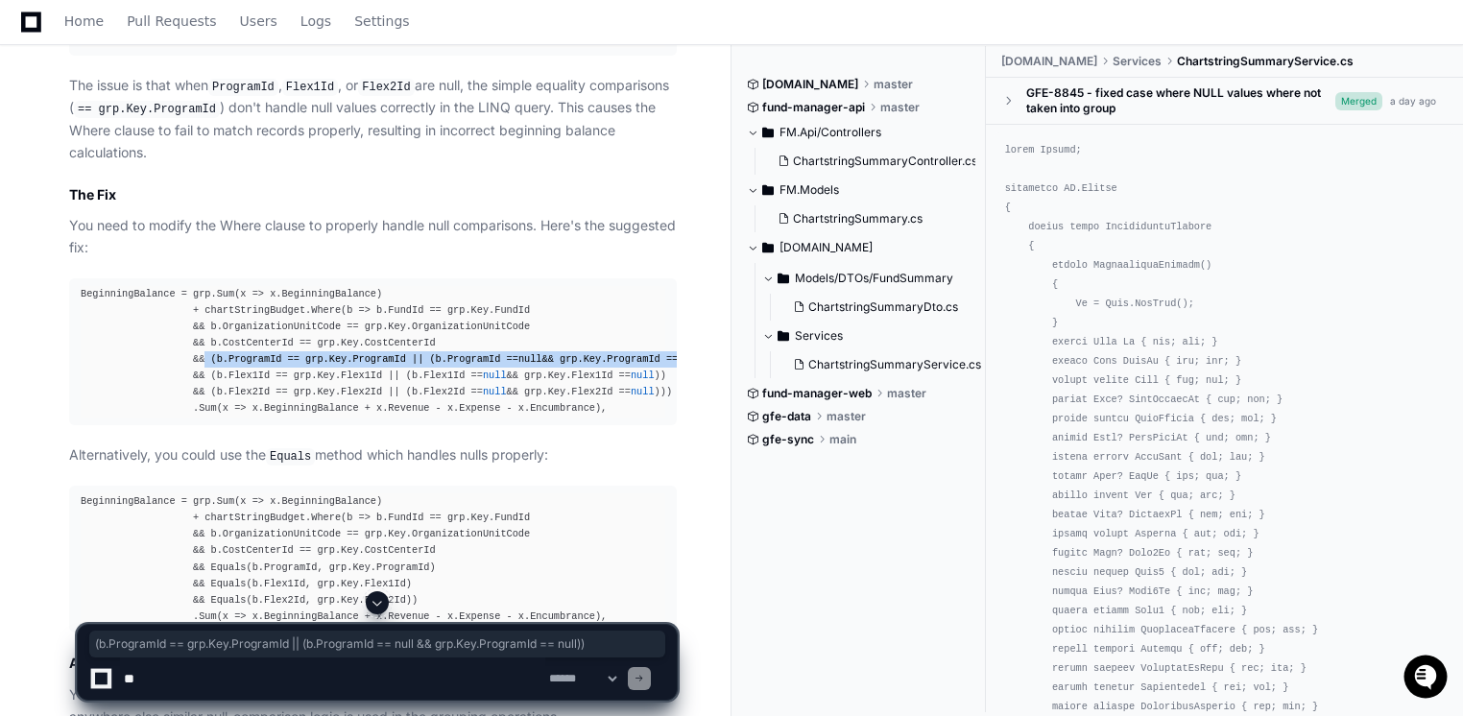
drag, startPoint x: 196, startPoint y: 391, endPoint x: 677, endPoint y: 394, distance: 480.9
click at [677, 394] on pre "BeginningBalance = grp.Sum(x => x.BeginningBalance) + chartStringBudget.Where(b…" at bounding box center [373, 351] width 608 height 147
copy div "(b.ProgramId == grp.Key.ProgramId || (b.ProgramId == null && grp.Key.ProgramId …"
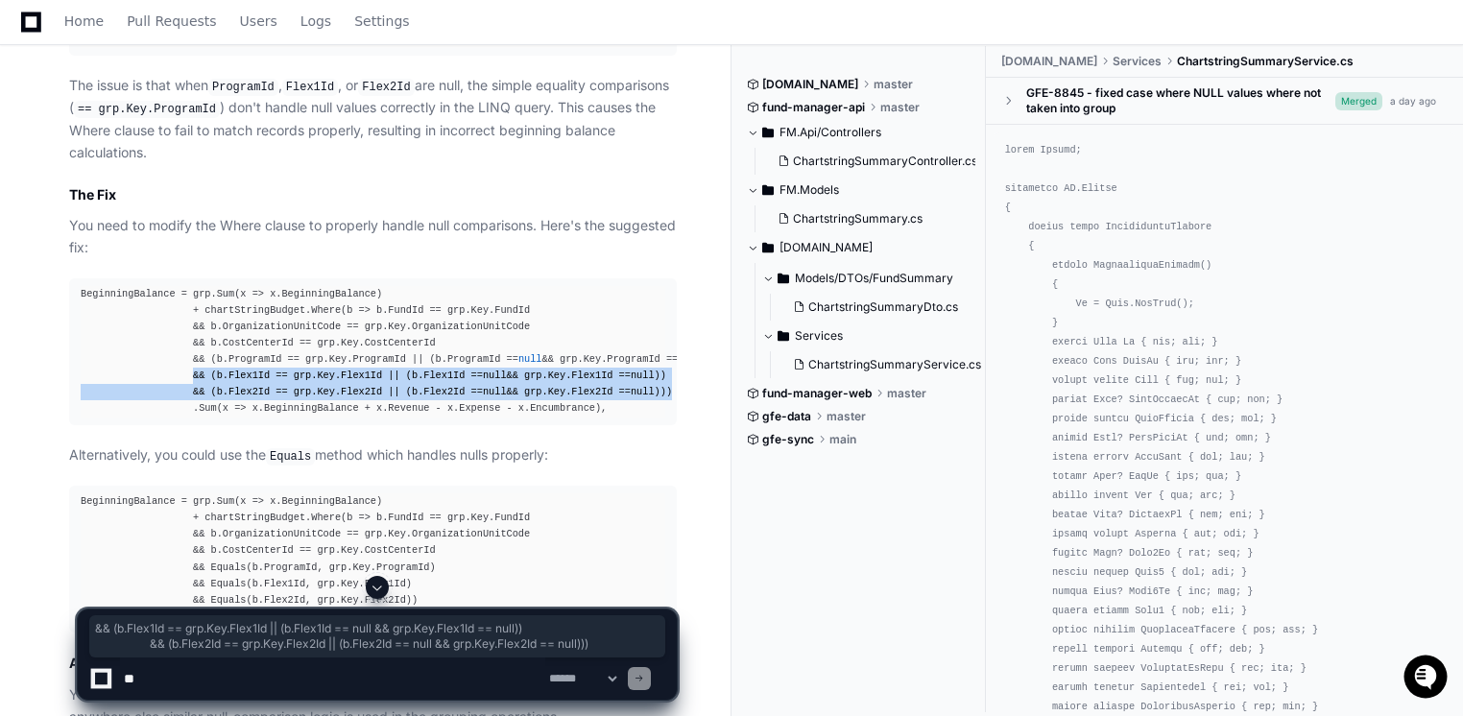
drag, startPoint x: 182, startPoint y: 404, endPoint x: 692, endPoint y: 421, distance: 510.0
copy div "&& (b.Flex1Id == grp.Key.Flex1Id || (b.Flex1Id == null && grp.Key.Flex1Id == nu…"
